Goal: Task Accomplishment & Management: Manage account settings

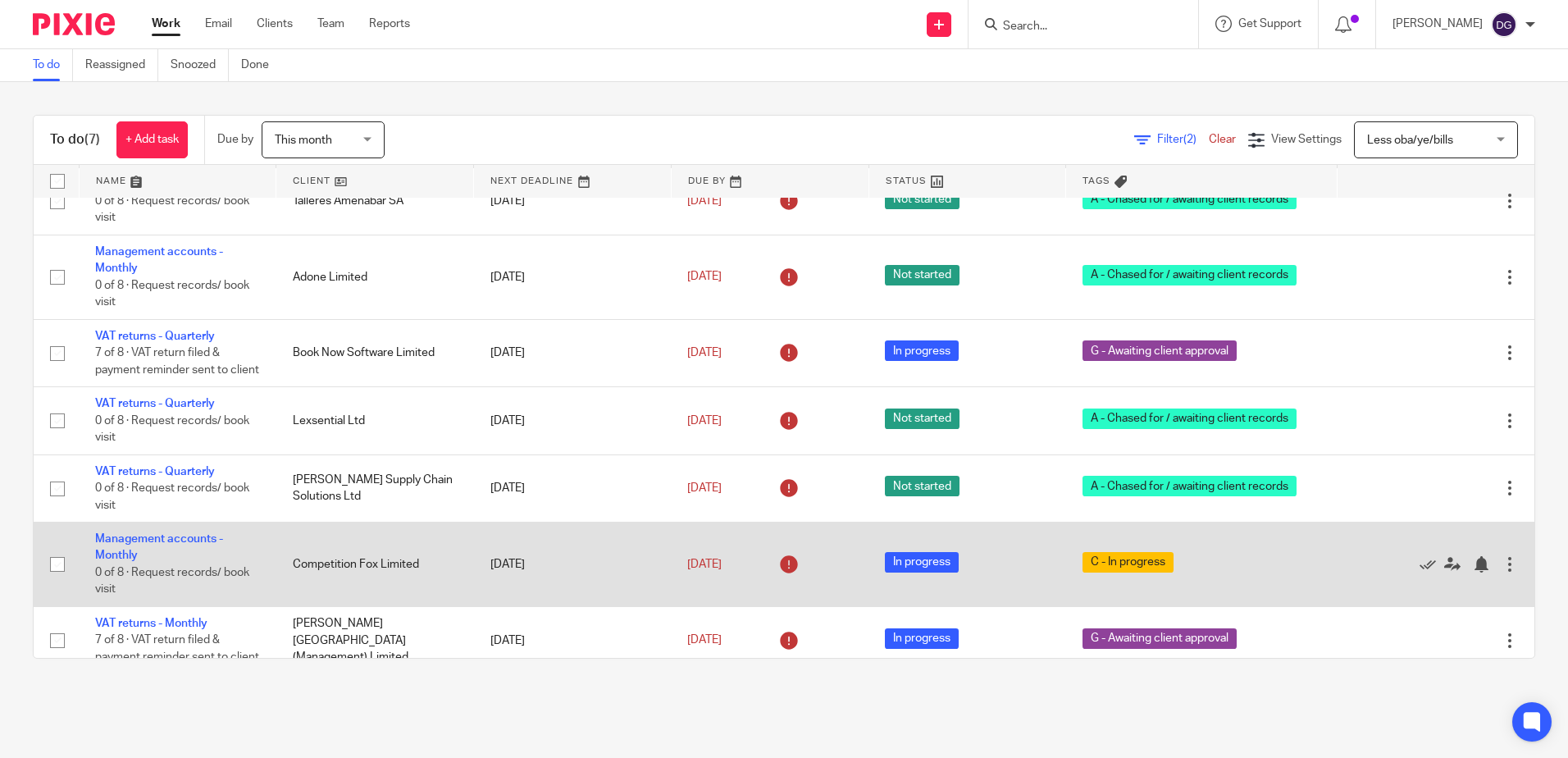
scroll to position [81, 0]
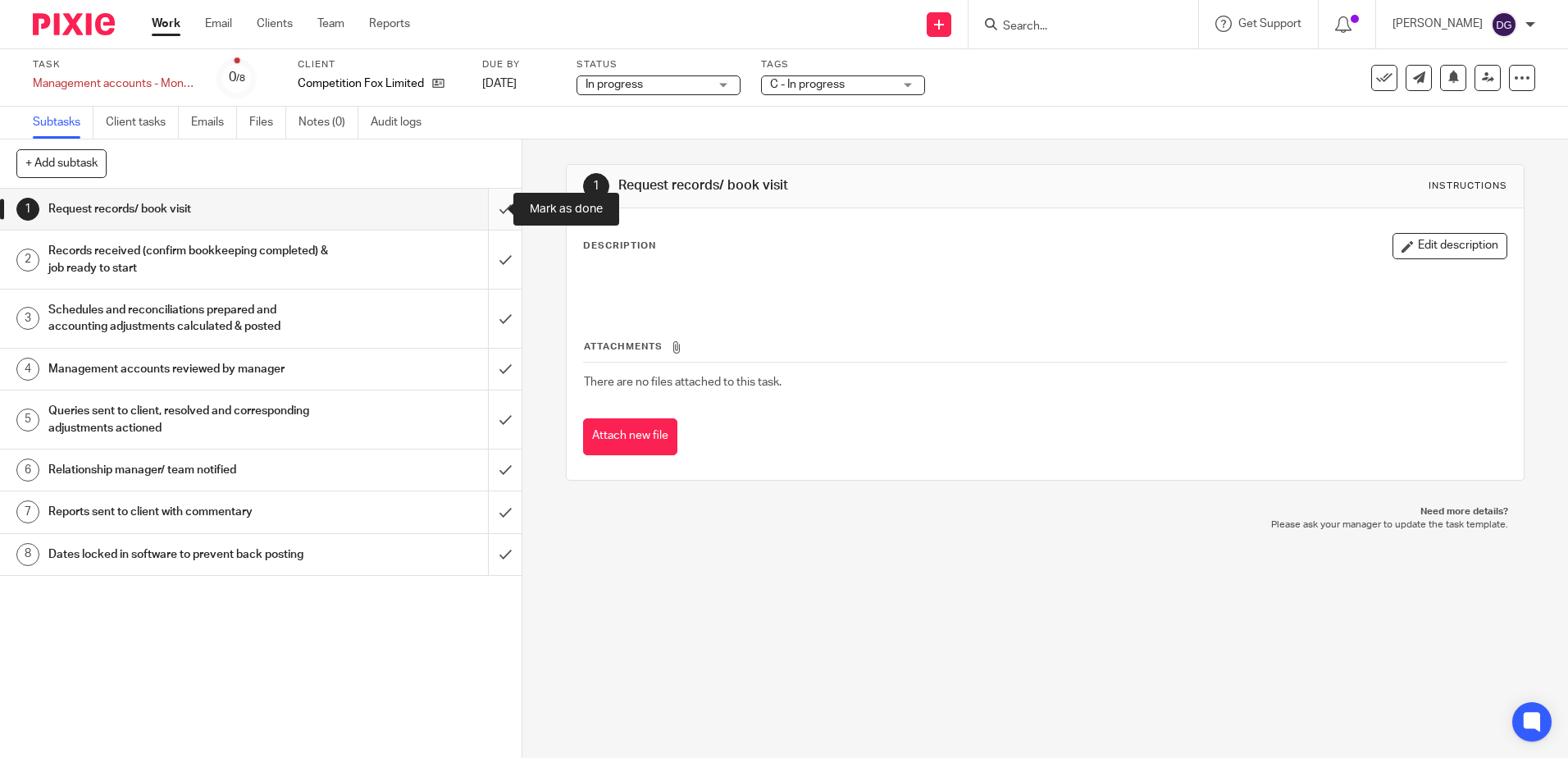
click at [505, 221] on input "submit" at bounding box center [261, 209] width 522 height 41
click at [499, 276] on input "submit" at bounding box center [261, 259] width 522 height 58
click at [494, 324] on input "submit" at bounding box center [261, 318] width 522 height 58
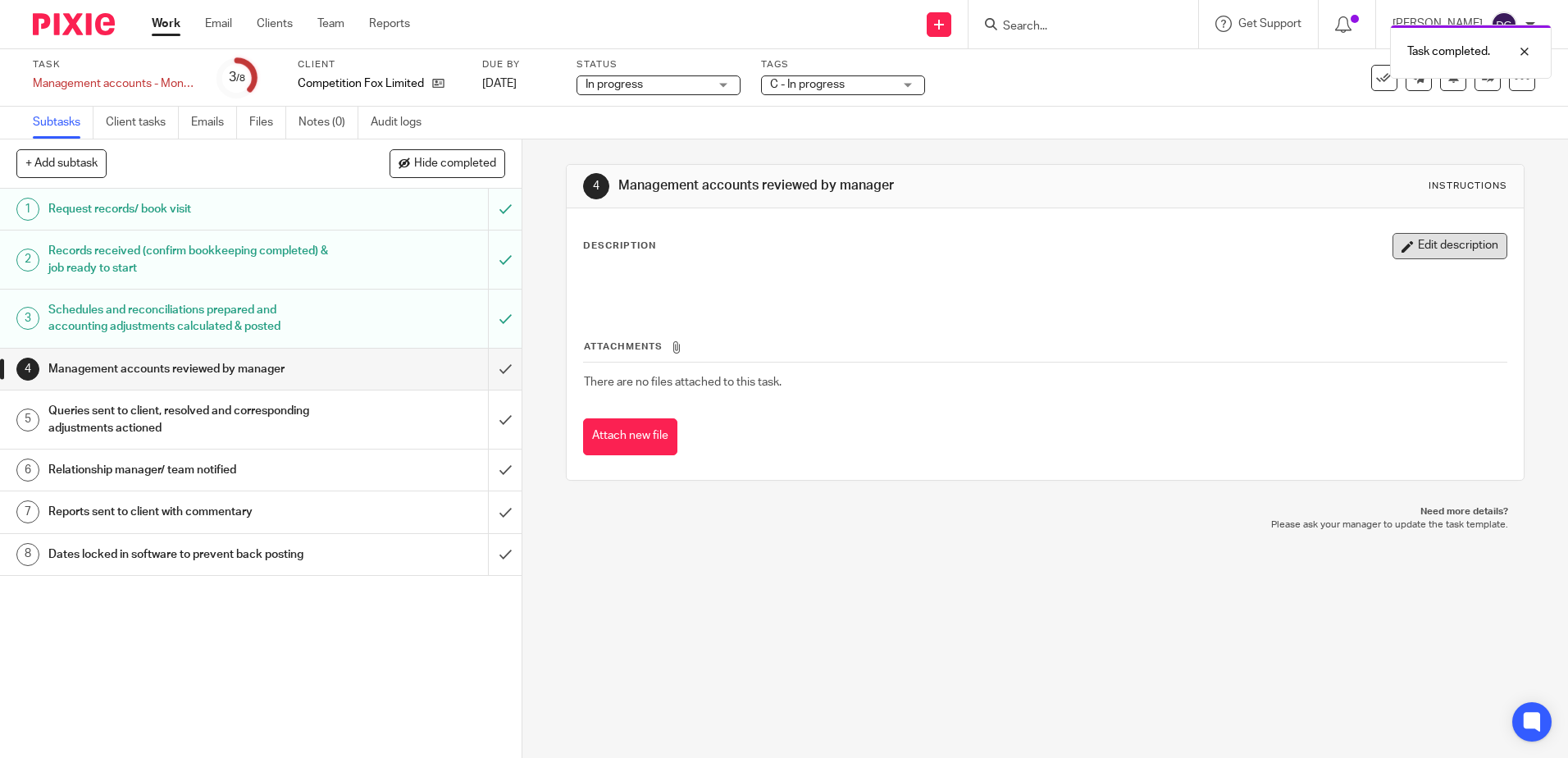
click at [1401, 249] on icon "button" at bounding box center [1407, 246] width 12 height 12
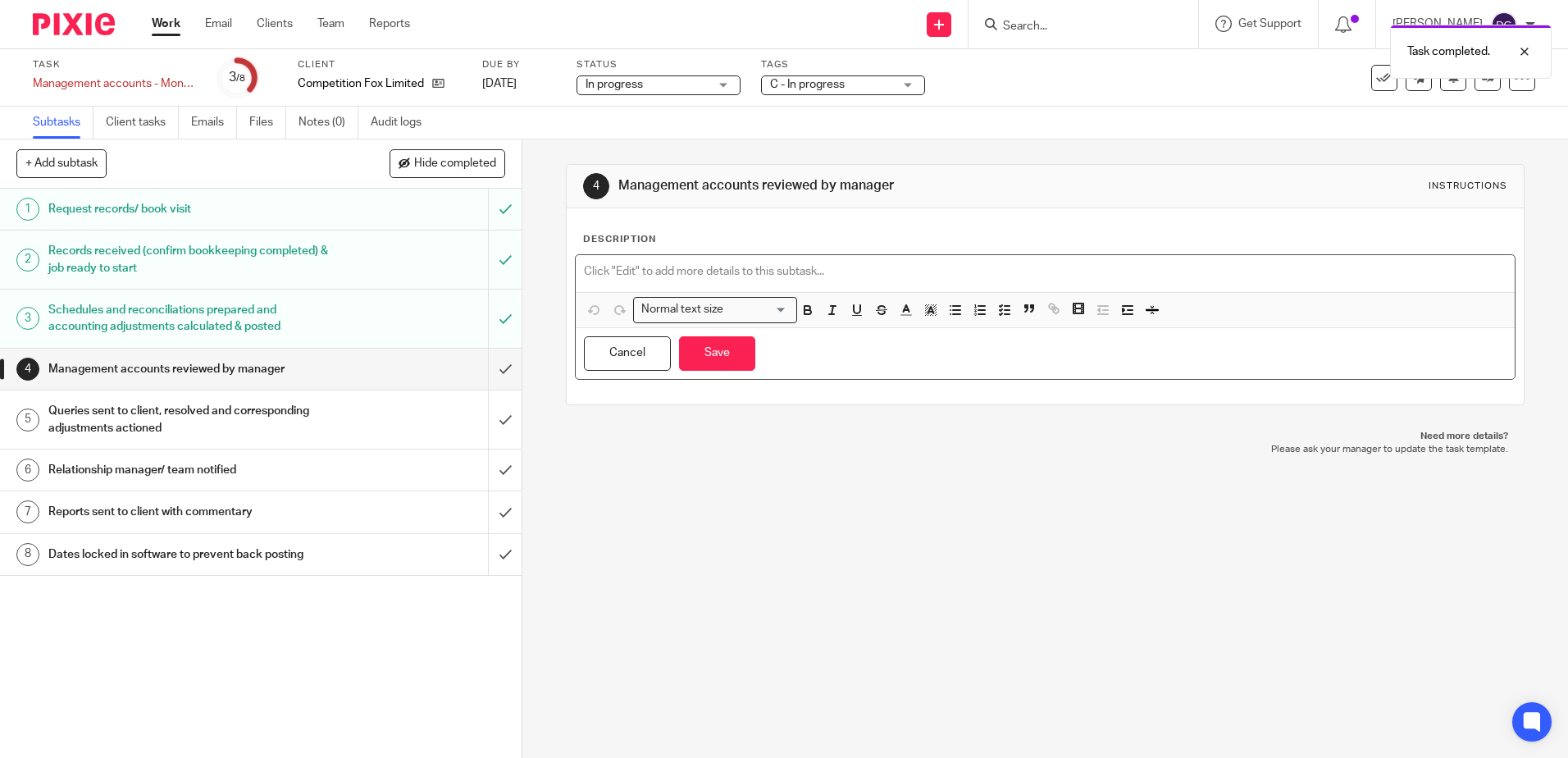
click at [756, 268] on p at bounding box center [1044, 270] width 922 height 16
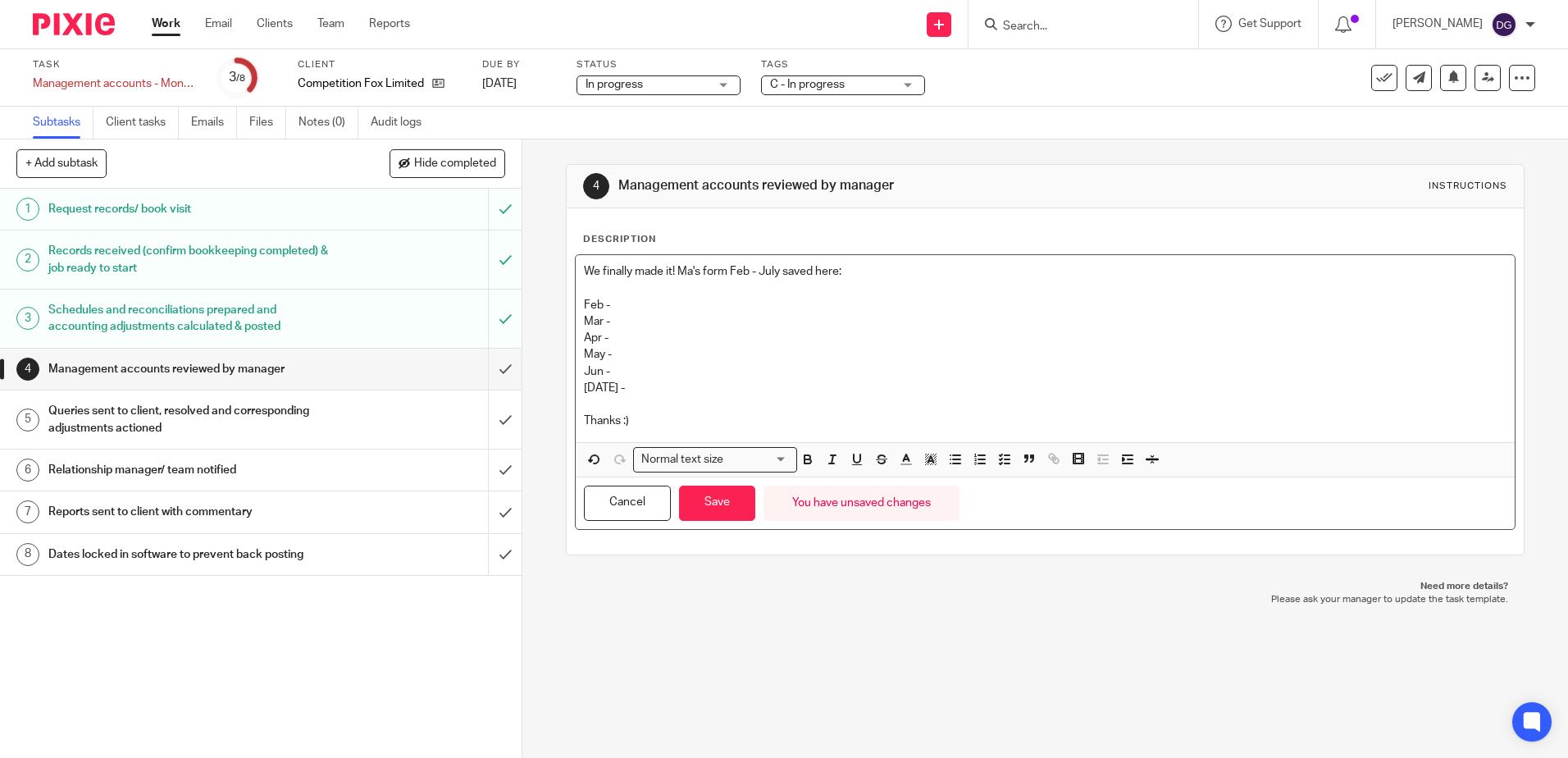
click at [633, 303] on p "Feb -" at bounding box center [1044, 305] width 922 height 16
click at [626, 298] on p "Feb -" at bounding box center [1044, 305] width 922 height 16
click at [618, 321] on p "Mar -" at bounding box center [1044, 321] width 922 height 16
click at [662, 336] on p "Apr -" at bounding box center [1044, 337] width 922 height 16
click at [667, 353] on p "May -" at bounding box center [1044, 354] width 922 height 16
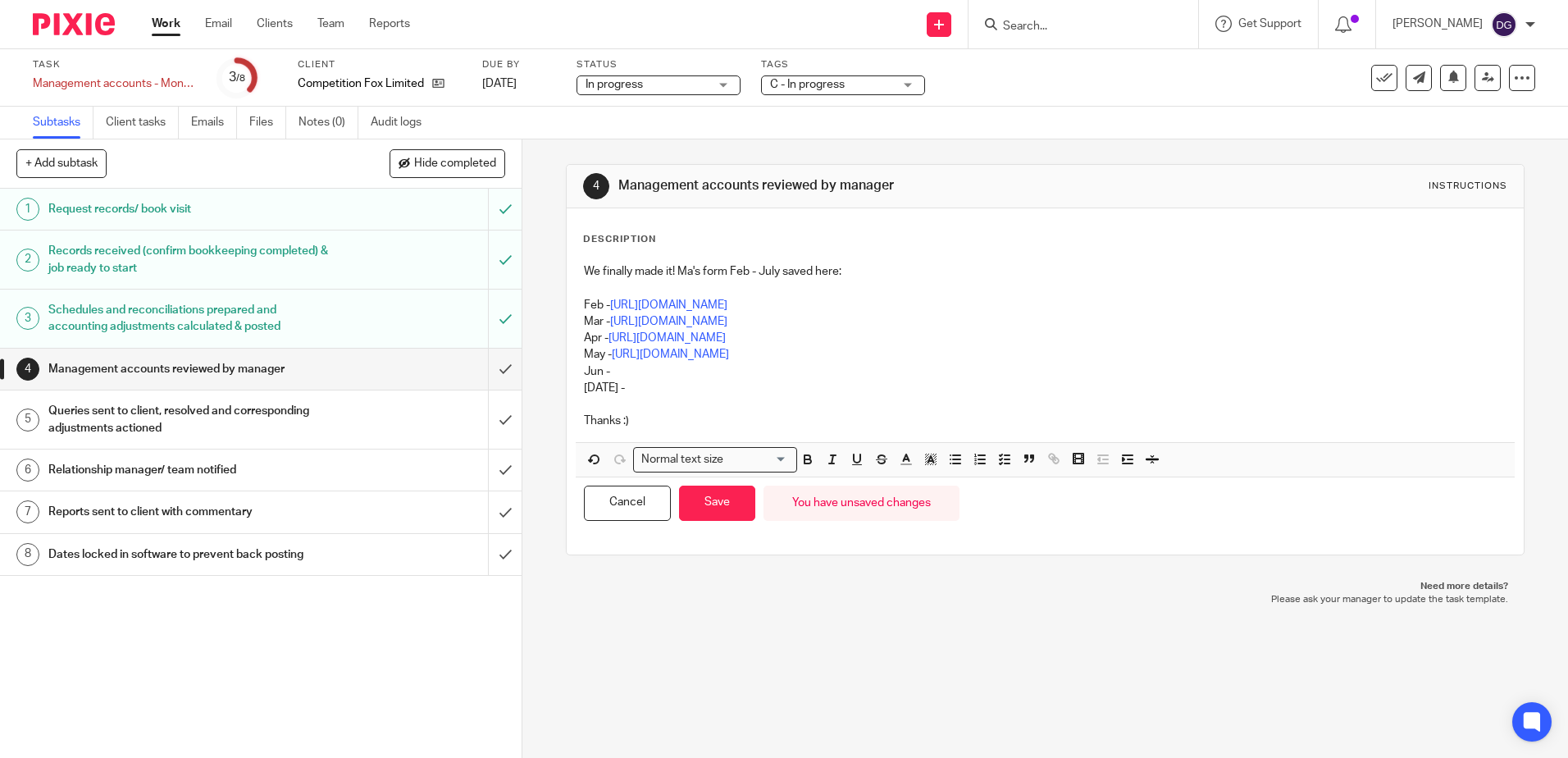
click at [644, 373] on p "Jun -" at bounding box center [1044, 371] width 922 height 16
click at [676, 394] on p "Jul -" at bounding box center [1044, 387] width 922 height 16
click at [1039, 388] on p "Jul - https://cloudimanage.com/work/link/f/LLP!10390359" at bounding box center [1044, 387] width 922 height 16
click at [706, 505] on button "Save" at bounding box center [717, 503] width 76 height 35
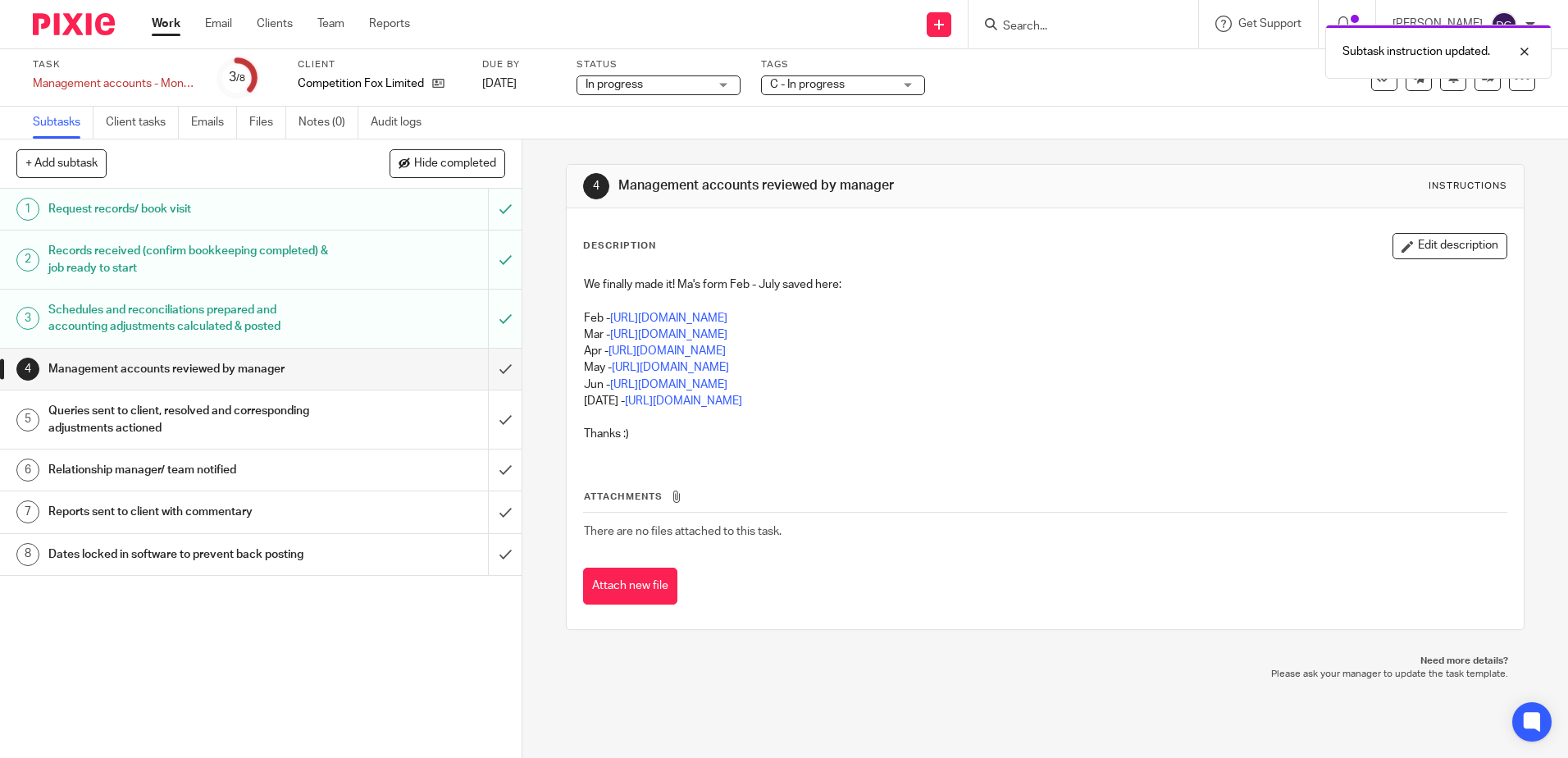
click at [844, 112] on div "Subtasks Client tasks Emails Files Notes (0) Audit logs" at bounding box center [784, 122] width 1568 height 33
click at [850, 64] on div "Subtask instruction updated." at bounding box center [1167, 47] width 767 height 63
click at [835, 74] on div "Subtask instruction updated." at bounding box center [1167, 47] width 767 height 63
click at [891, 83] on span "C - In progress" at bounding box center [832, 84] width 123 height 17
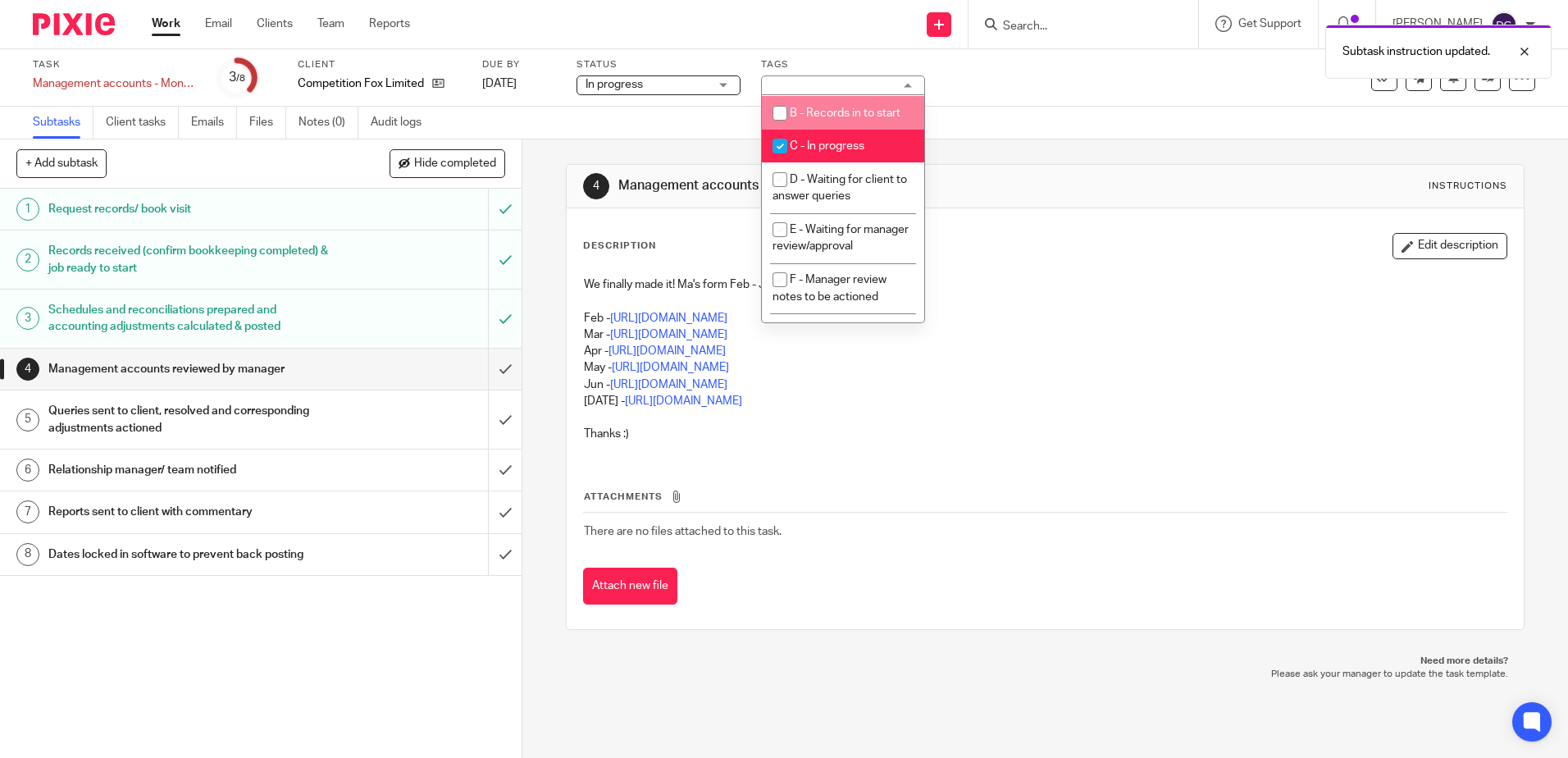
click at [848, 142] on span "C - In progress" at bounding box center [826, 146] width 75 height 11
checkbox input "false"
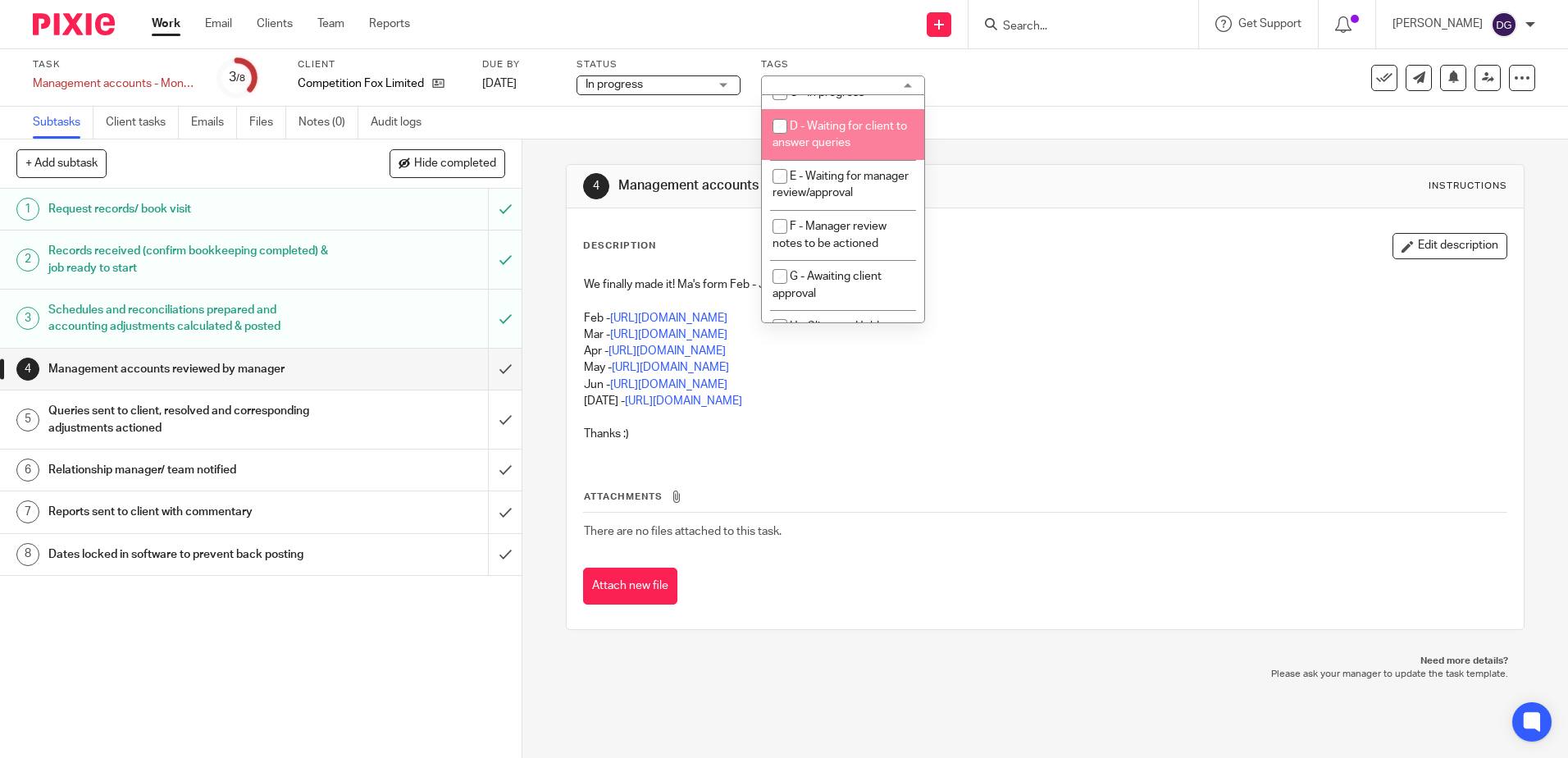
scroll to position [164, 0]
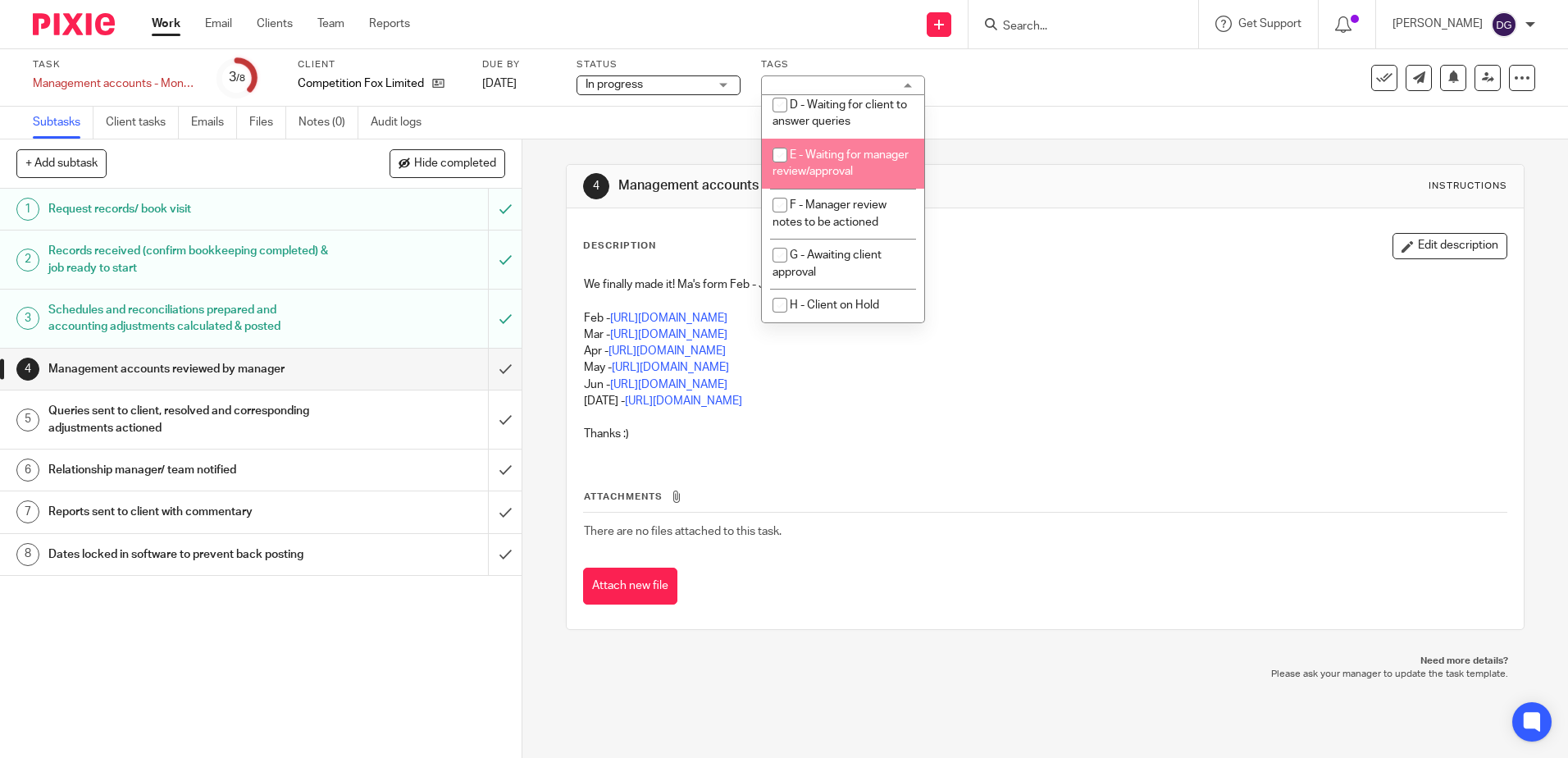
click at [858, 164] on li "E - Waiting for manager review/approval" at bounding box center [842, 163] width 162 height 50
checkbox input "true"
click at [1043, 160] on div "4 Management accounts reviewed by manager Instructions Description Edit descrip…" at bounding box center [1044, 397] width 958 height 515
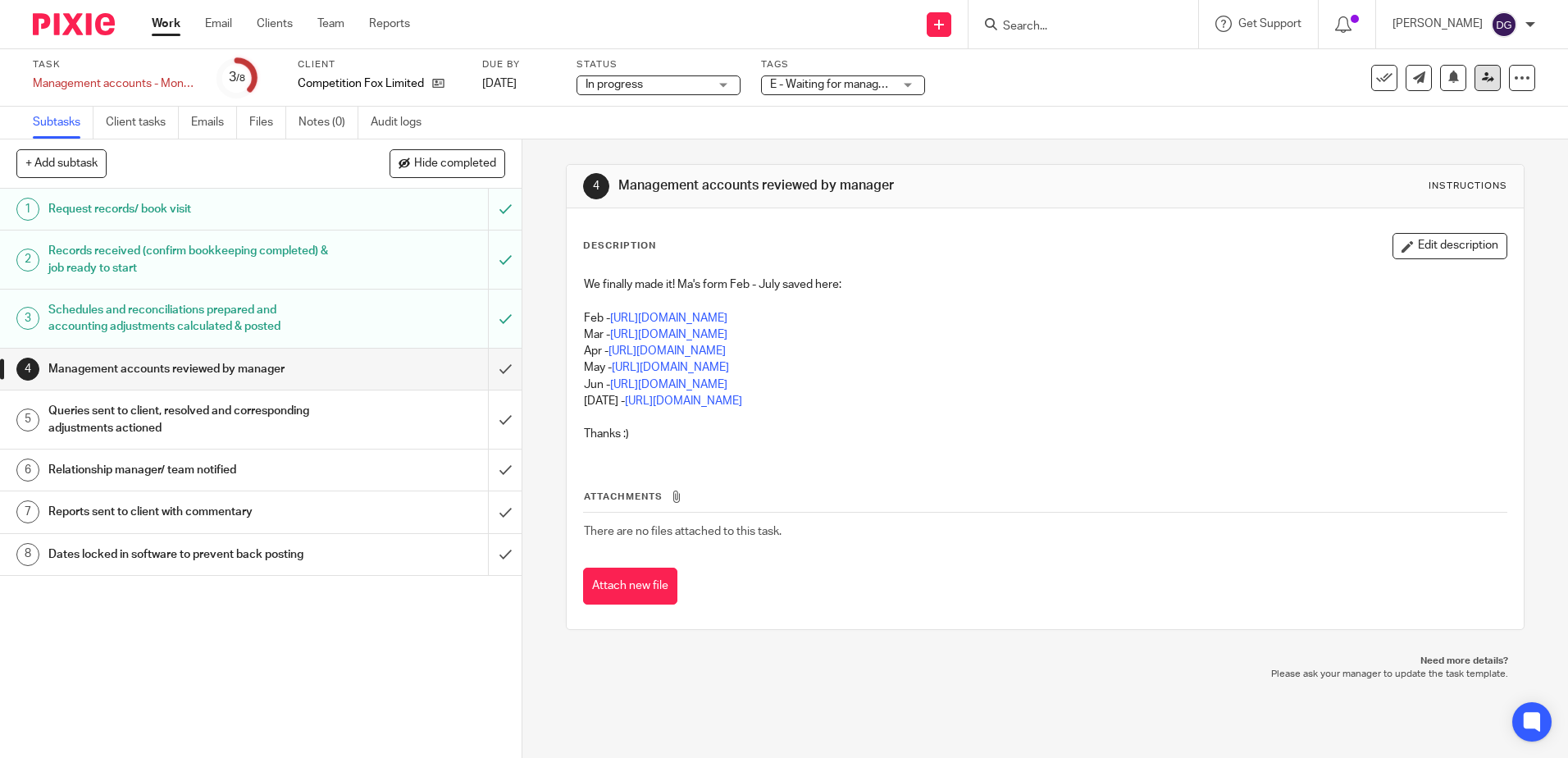
click at [1474, 89] on link at bounding box center [1487, 78] width 27 height 27
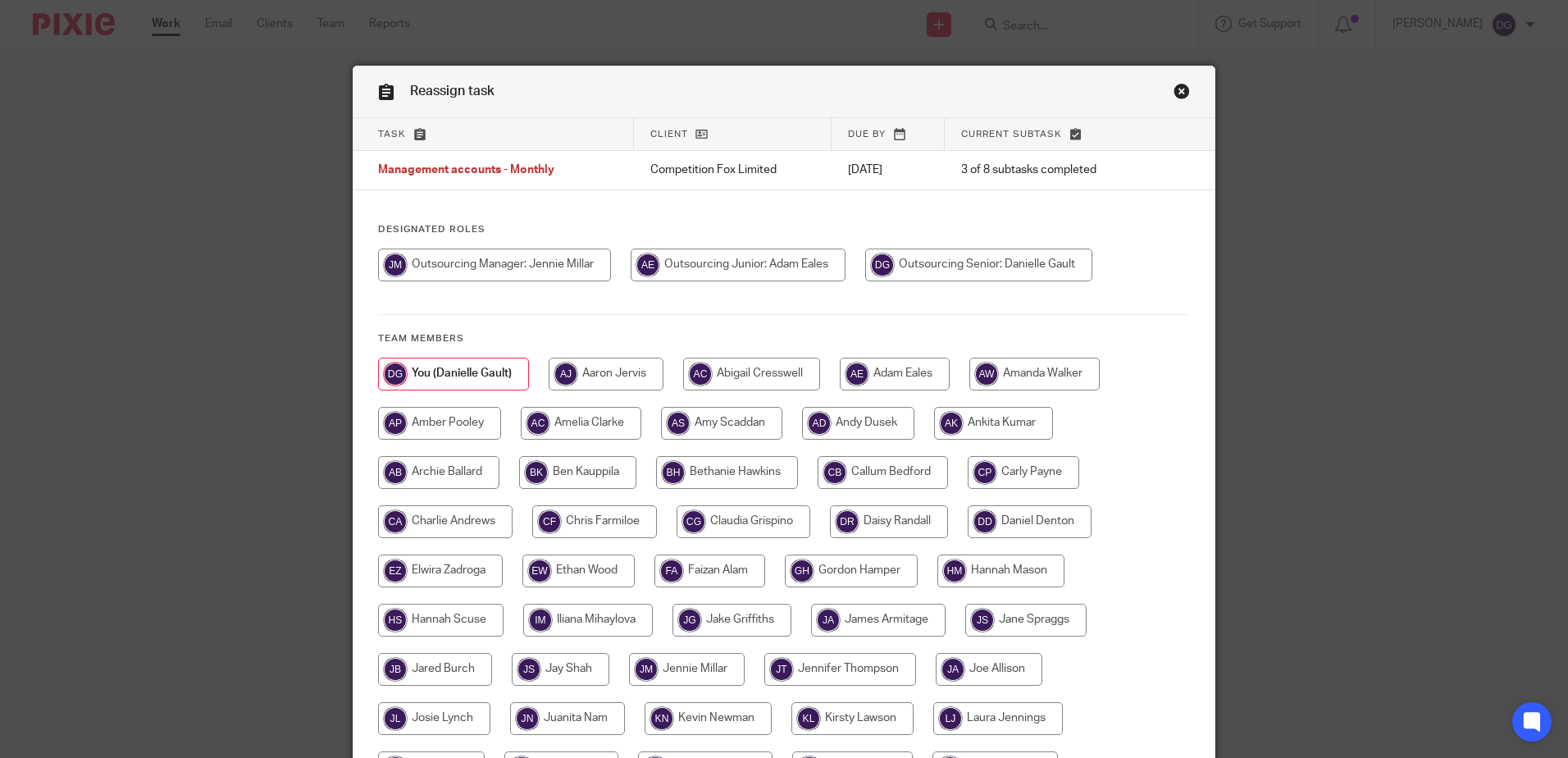
click at [574, 263] on input "radio" at bounding box center [493, 265] width 232 height 33
radio input "true"
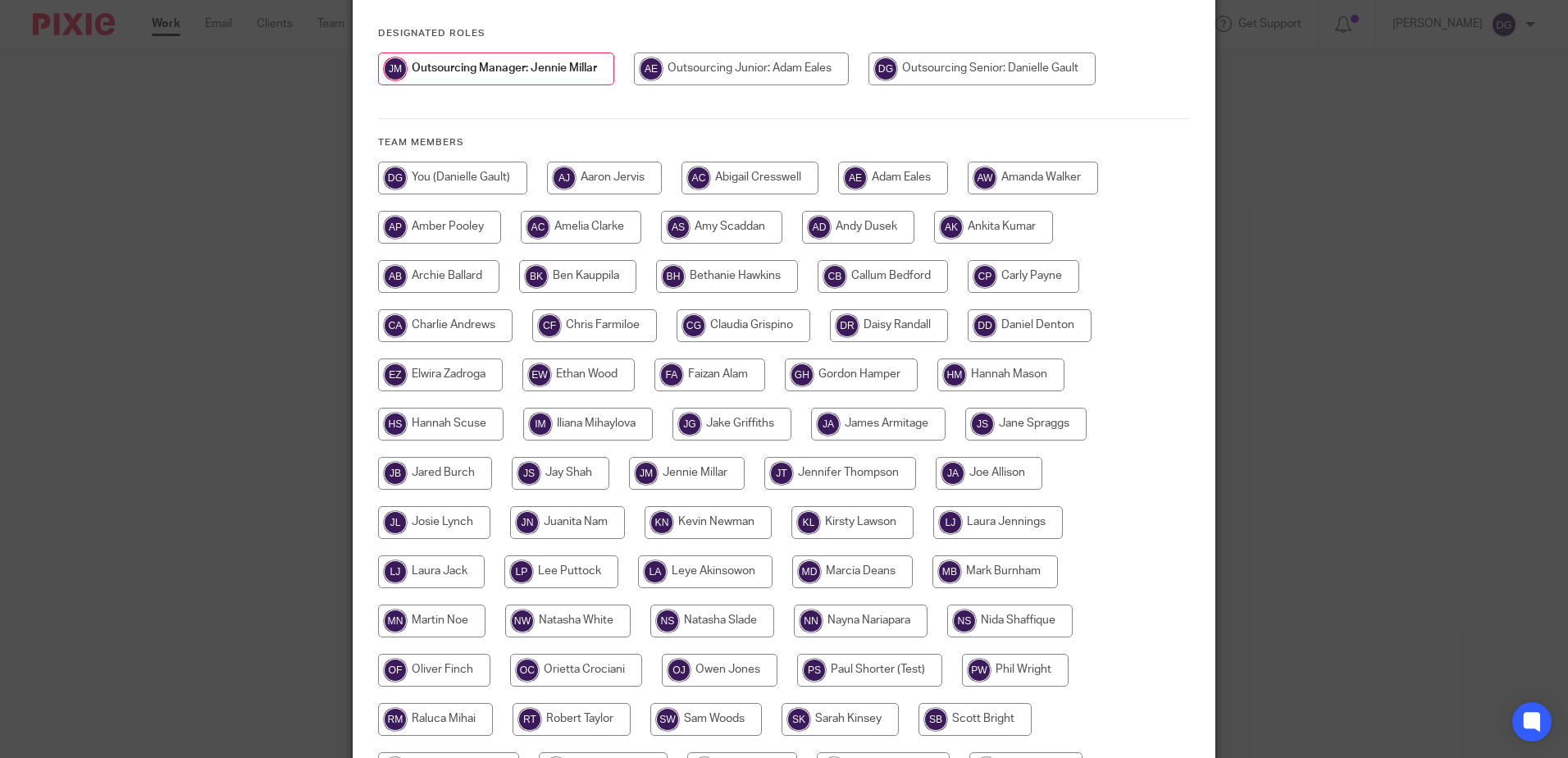
scroll to position [424, 0]
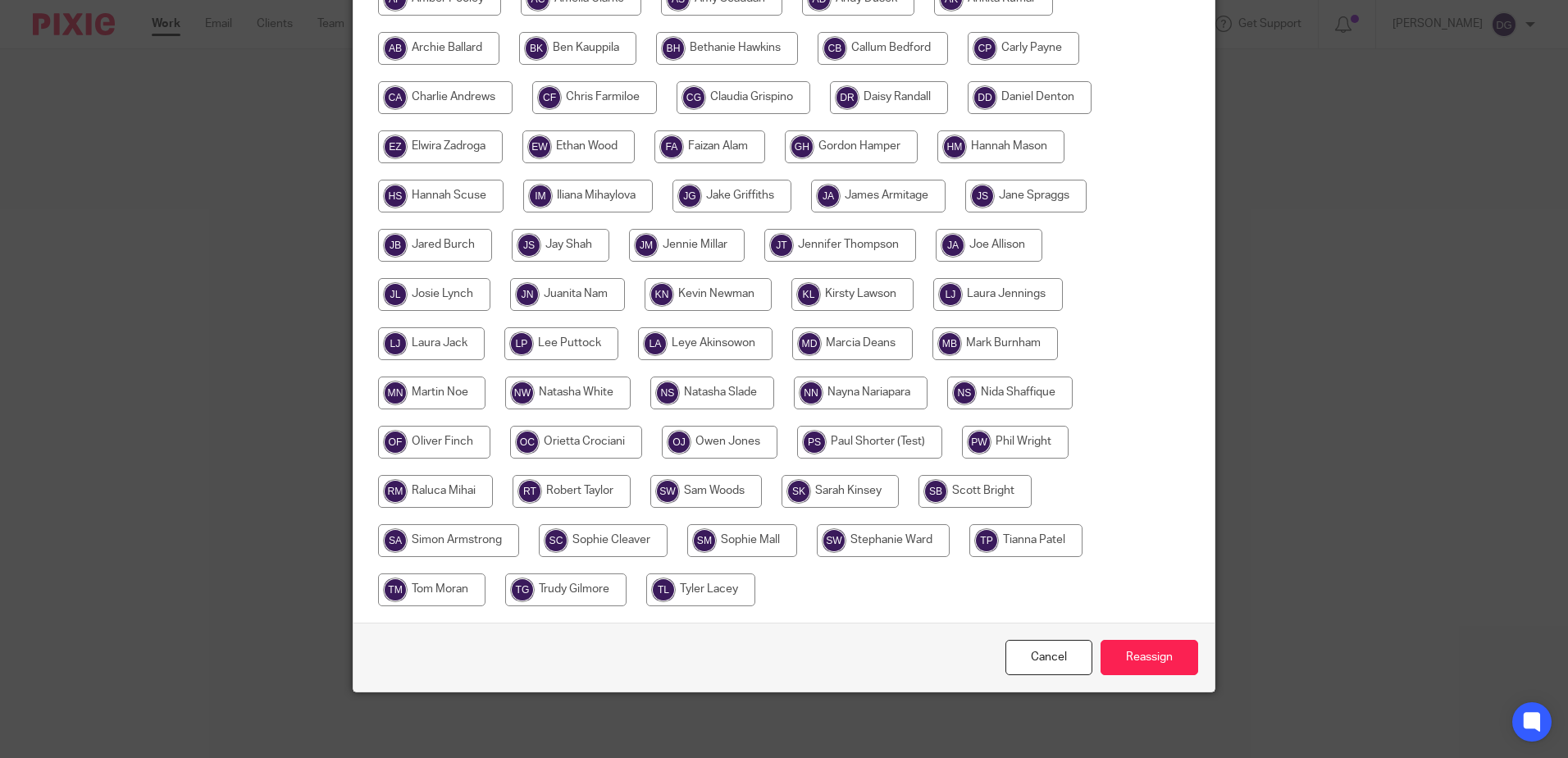
click at [1192, 642] on div "Cancel Reassign" at bounding box center [784, 656] width 861 height 69
click at [1185, 656] on input "Reassign" at bounding box center [1149, 656] width 98 height 35
